Goal: Obtain resource: Download file/media

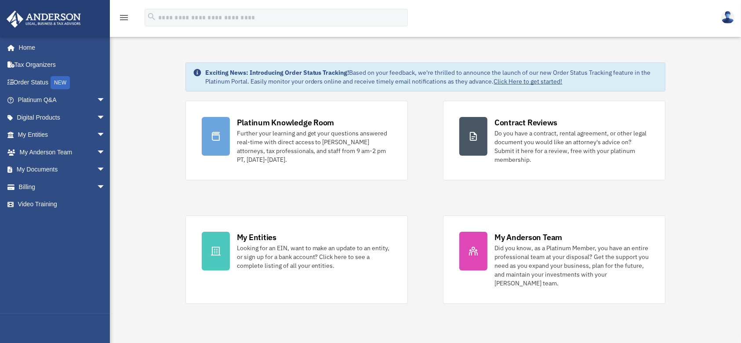
click at [284, 123] on div "Platinum Knowledge Room" at bounding box center [286, 122] width 98 height 11
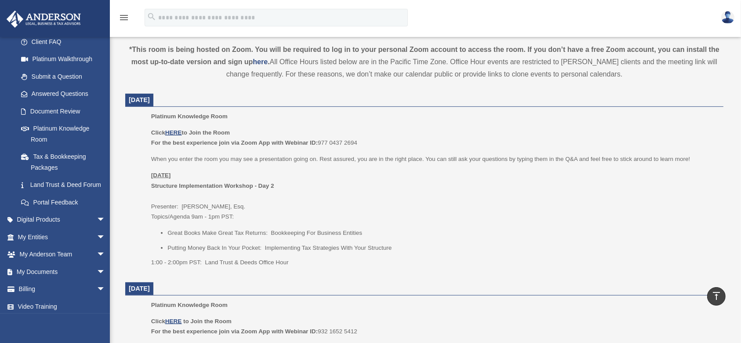
scroll to position [90, 0]
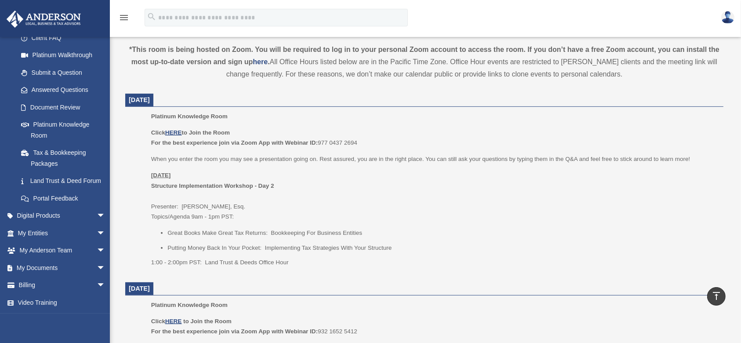
click at [97, 267] on span "arrow_drop_down" at bounding box center [106, 268] width 18 height 18
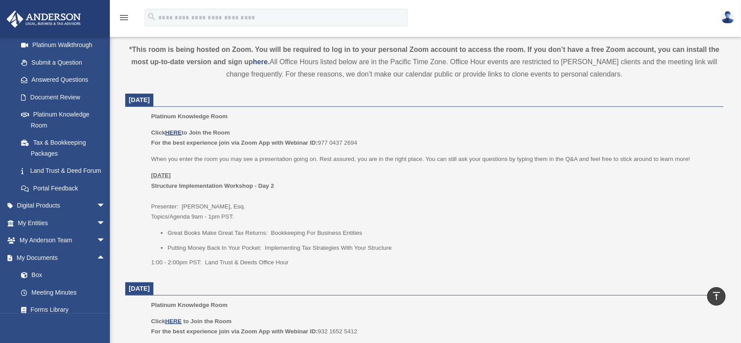
click at [37, 284] on link "Box" at bounding box center [65, 275] width 106 height 18
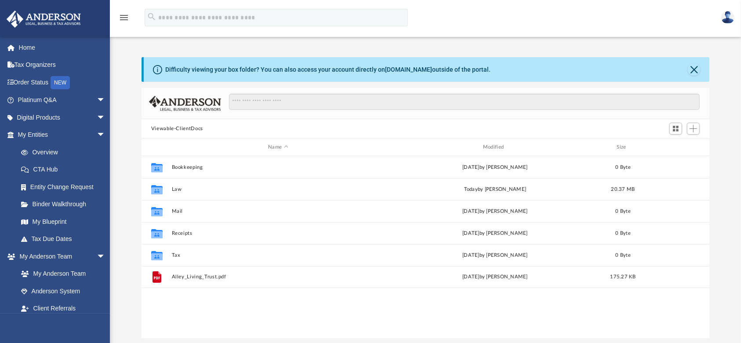
scroll to position [190, 559]
click at [181, 186] on button "Law" at bounding box center [277, 189] width 213 height 6
click at [185, 209] on button "Trusts" at bounding box center [277, 211] width 213 height 6
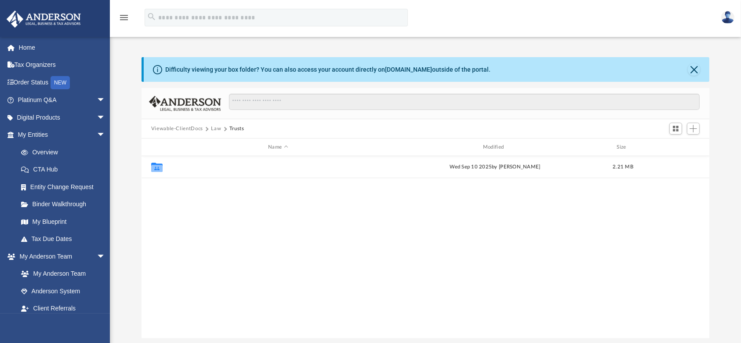
click at [180, 165] on button "Estate Planning" at bounding box center [277, 167] width 213 height 6
click at [218, 166] on button "DRAFT - Living Trust and Ancillaries_Alley_Deborah.pdf" at bounding box center [277, 167] width 213 height 6
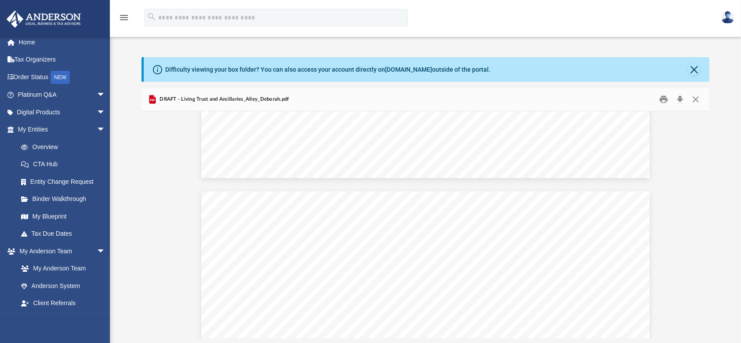
scroll to position [0, 0]
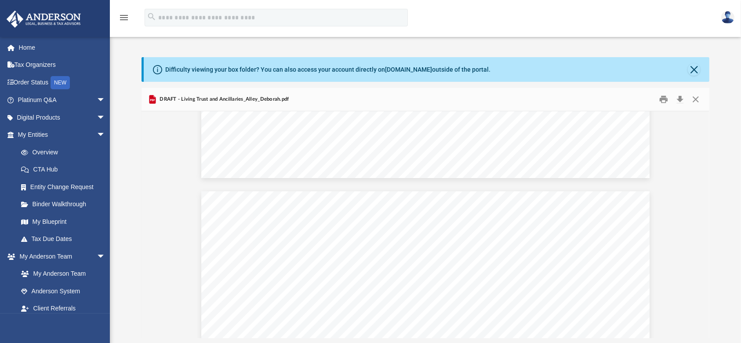
click at [33, 42] on link "Home" at bounding box center [62, 48] width 112 height 18
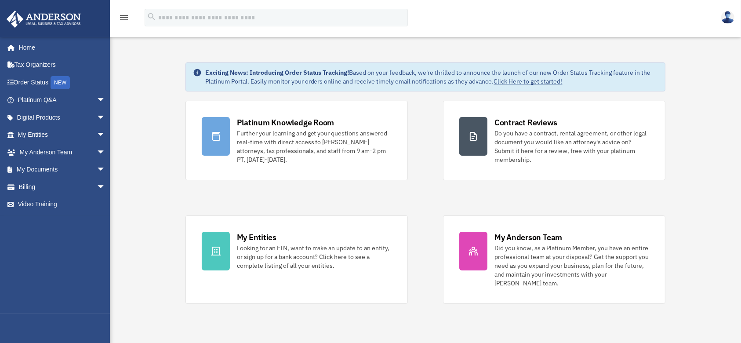
click at [291, 132] on div "Further your learning and get your questions answered real-time with direct acc…" at bounding box center [314, 146] width 155 height 35
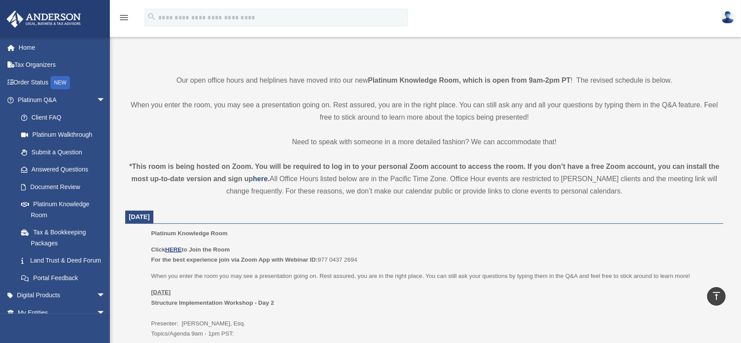
scroll to position [293, 0]
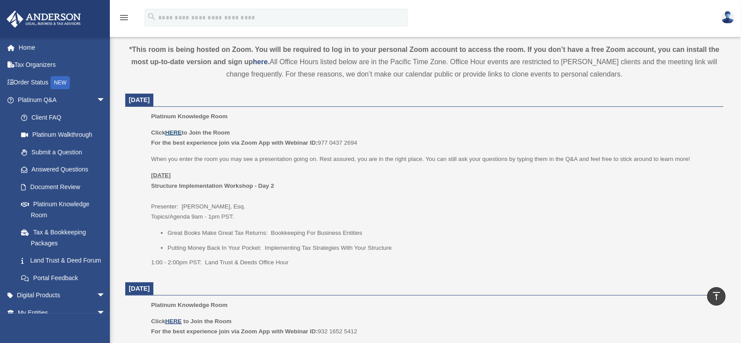
click at [176, 130] on u "HERE" at bounding box center [173, 132] width 16 height 7
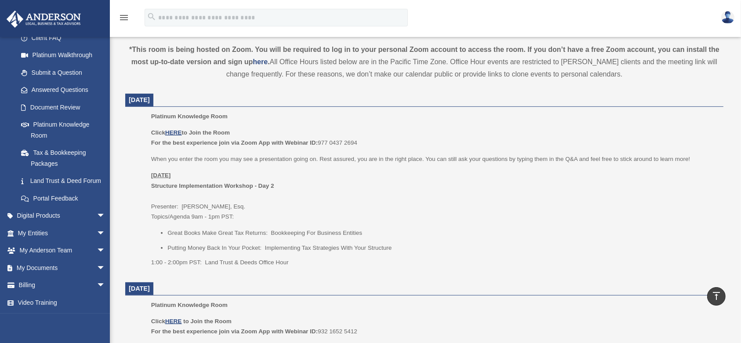
click at [64, 251] on link "My Anderson Team arrow_drop_down" at bounding box center [62, 251] width 112 height 18
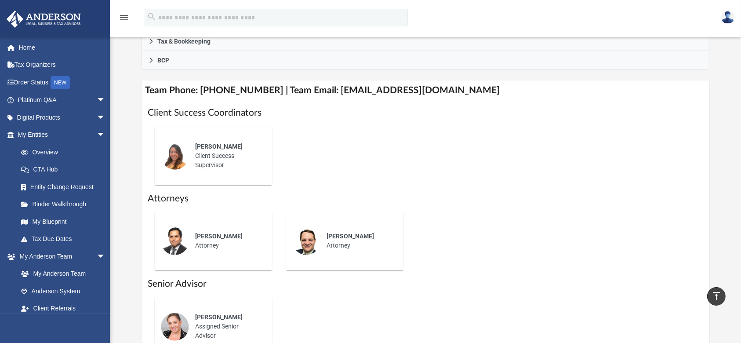
scroll to position [351, 0]
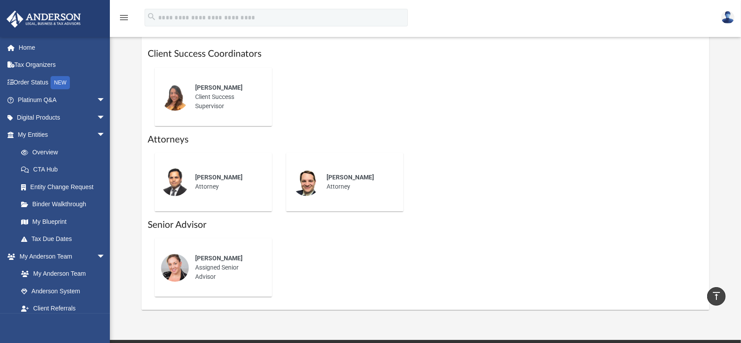
click at [25, 44] on link "Home" at bounding box center [62, 48] width 112 height 18
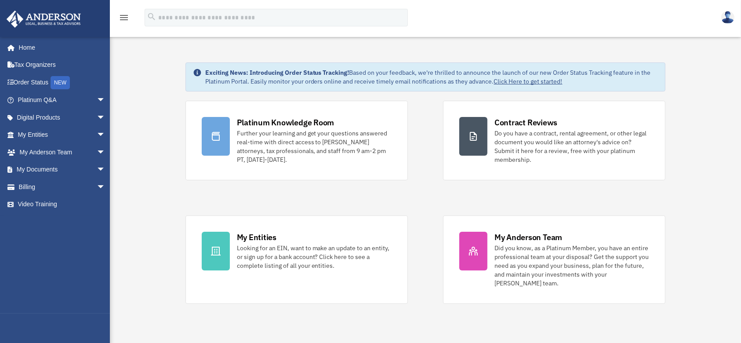
click at [294, 142] on div "Further your learning and get your questions answered real-time with direct acc…" at bounding box center [314, 146] width 155 height 35
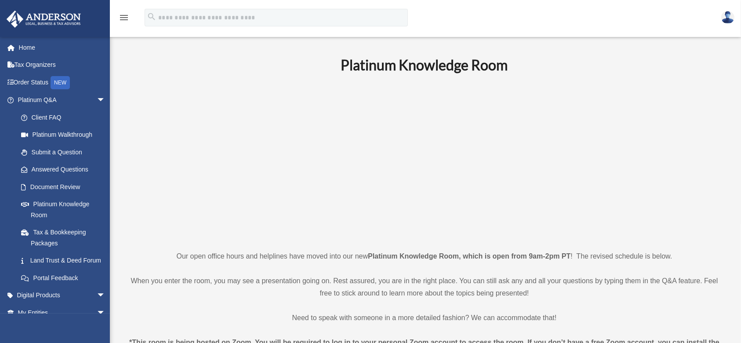
scroll to position [293, 0]
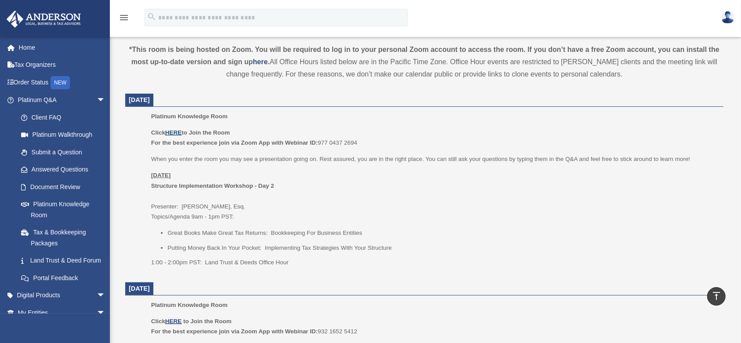
click at [174, 132] on u "HERE" at bounding box center [173, 132] width 16 height 7
